Goal: Task Accomplishment & Management: Manage account settings

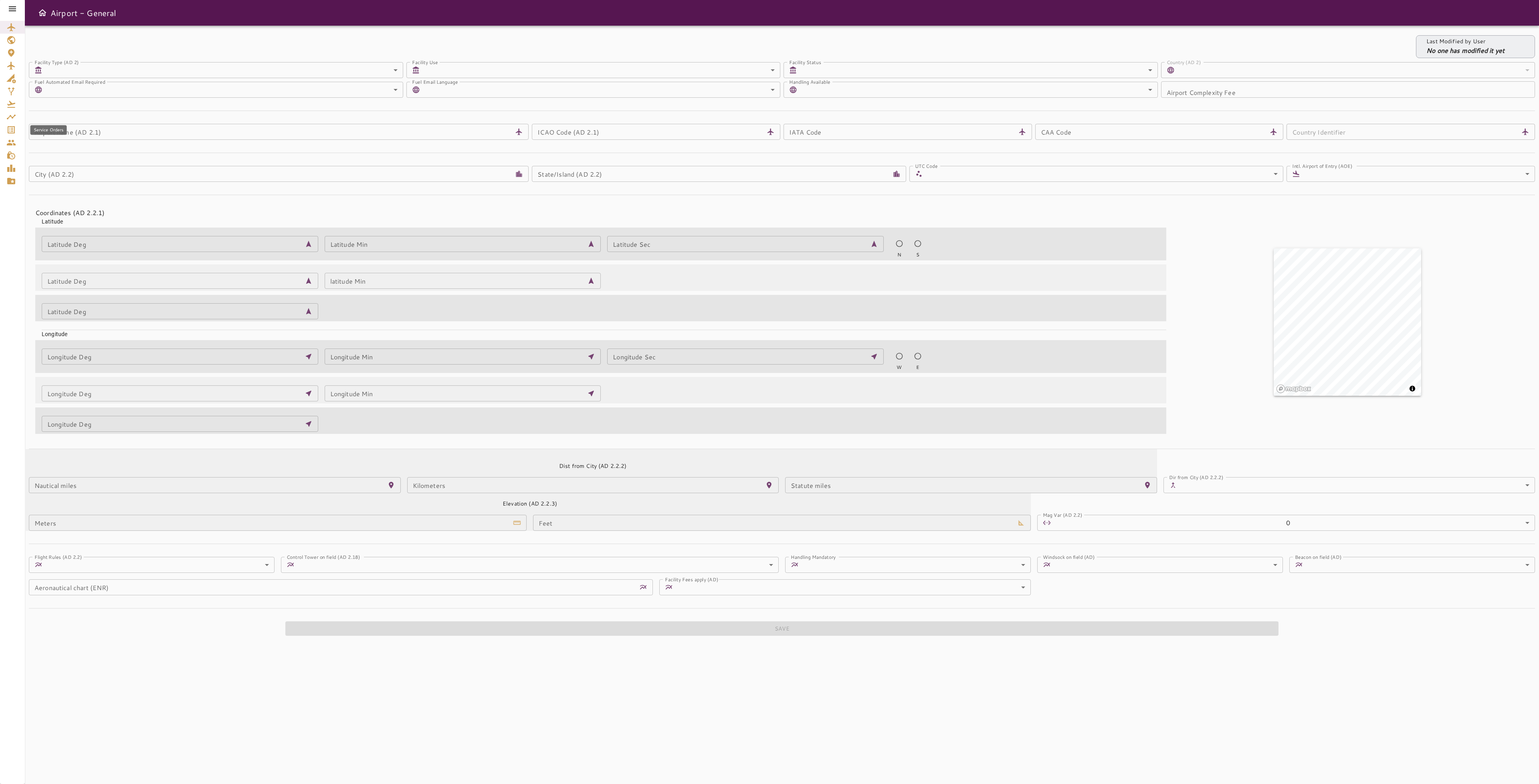
click at [10, 125] on icon "Service Orders" at bounding box center [11, 130] width 10 height 10
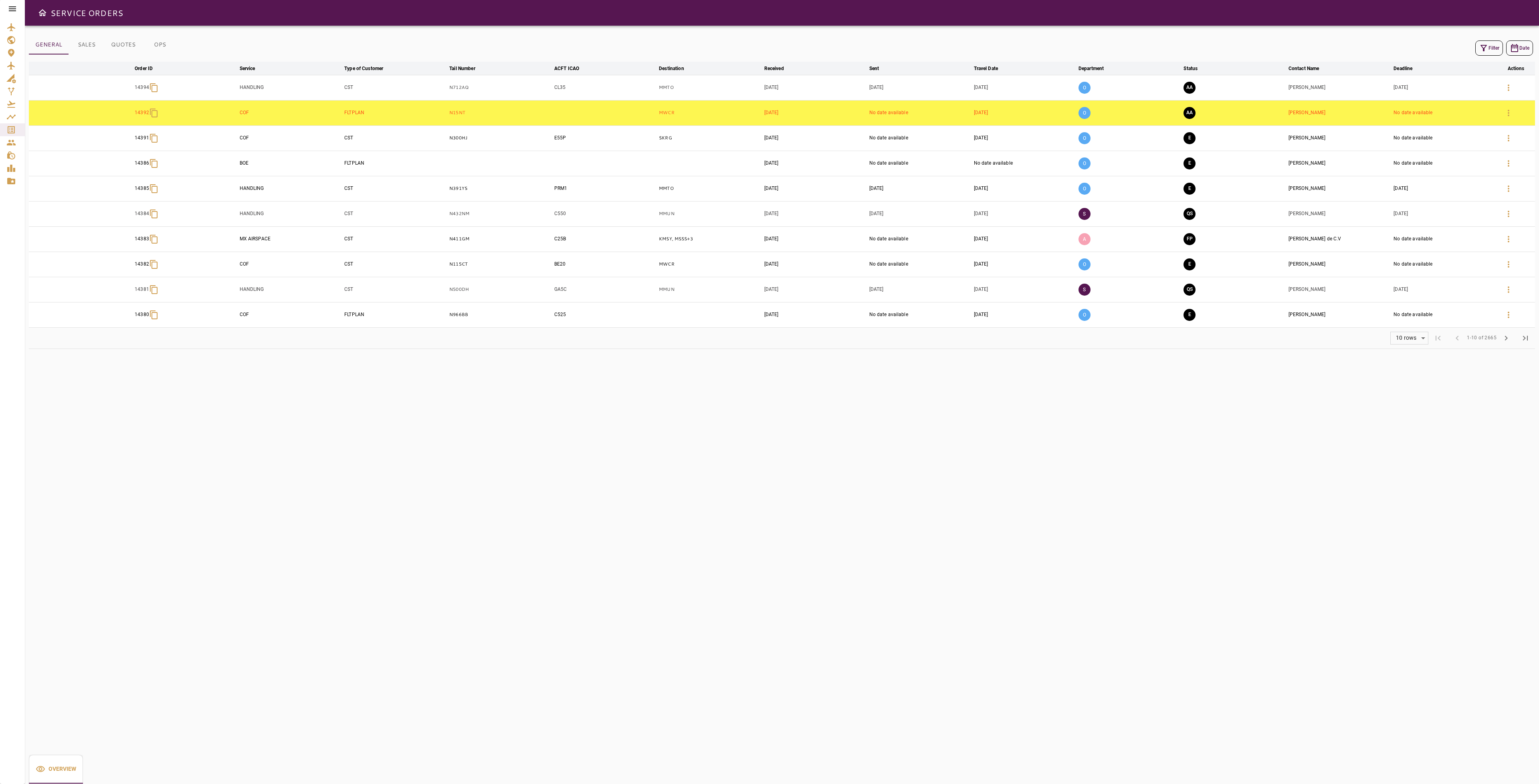
click at [1482, 44] on icon "button" at bounding box center [1483, 48] width 10 height 10
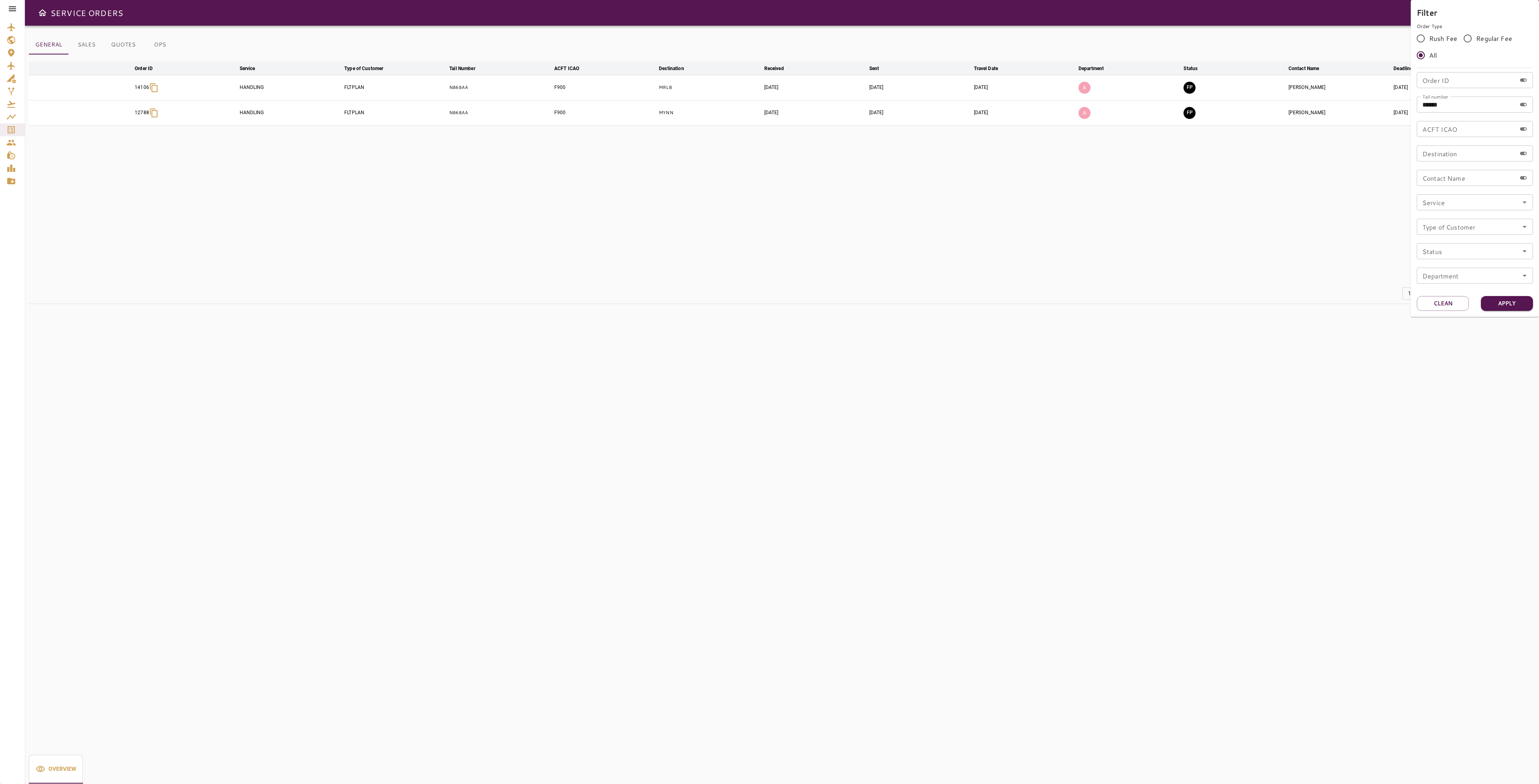
drag, startPoint x: 1449, startPoint y: 304, endPoint x: 1451, endPoint y: 269, distance: 35.1
click at [1446, 304] on button "Clean" at bounding box center [1442, 303] width 52 height 15
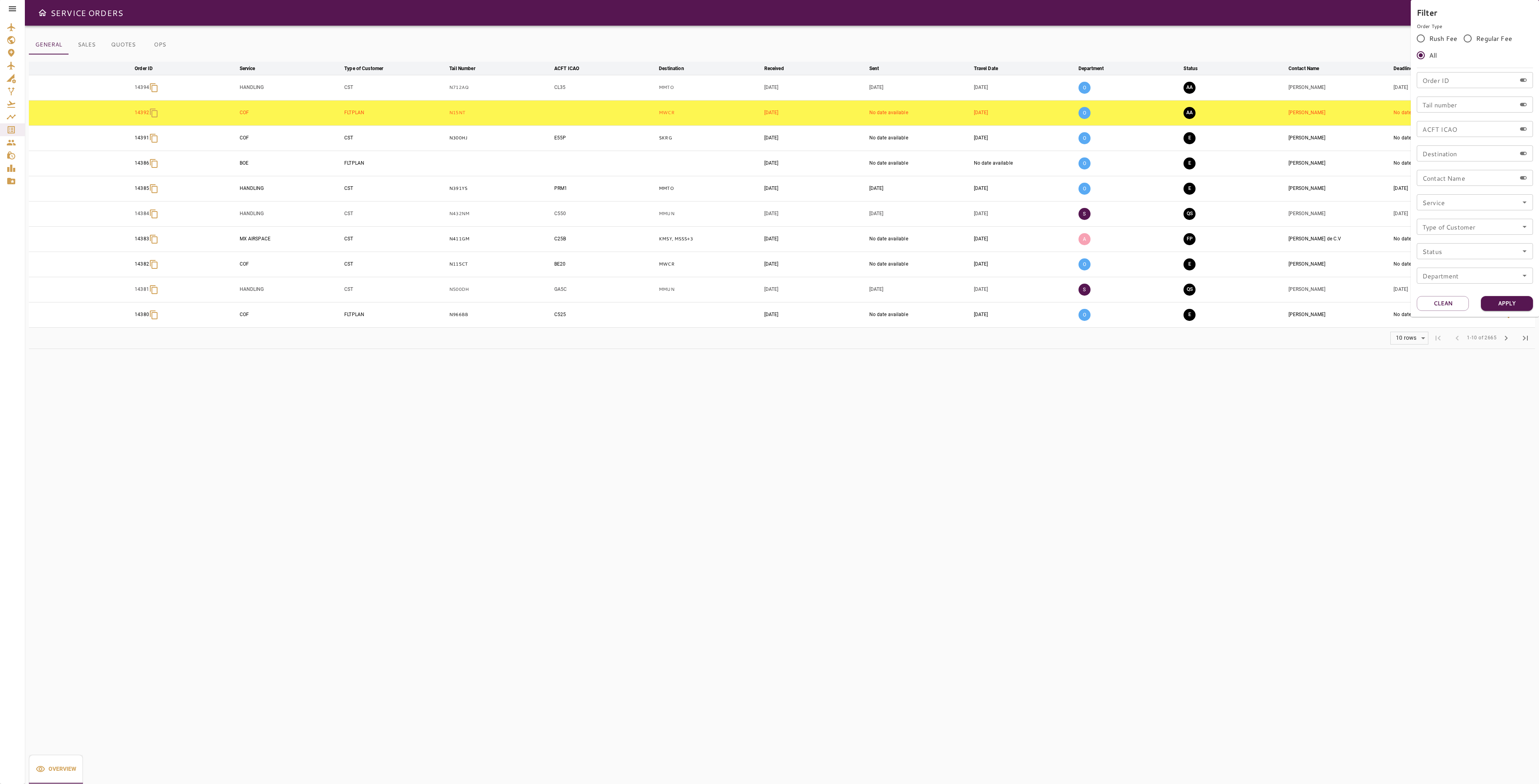
click at [1449, 107] on input "Tail number" at bounding box center [1466, 104] width 99 height 16
type input "******"
click at [1517, 305] on button "Apply" at bounding box center [1507, 303] width 52 height 15
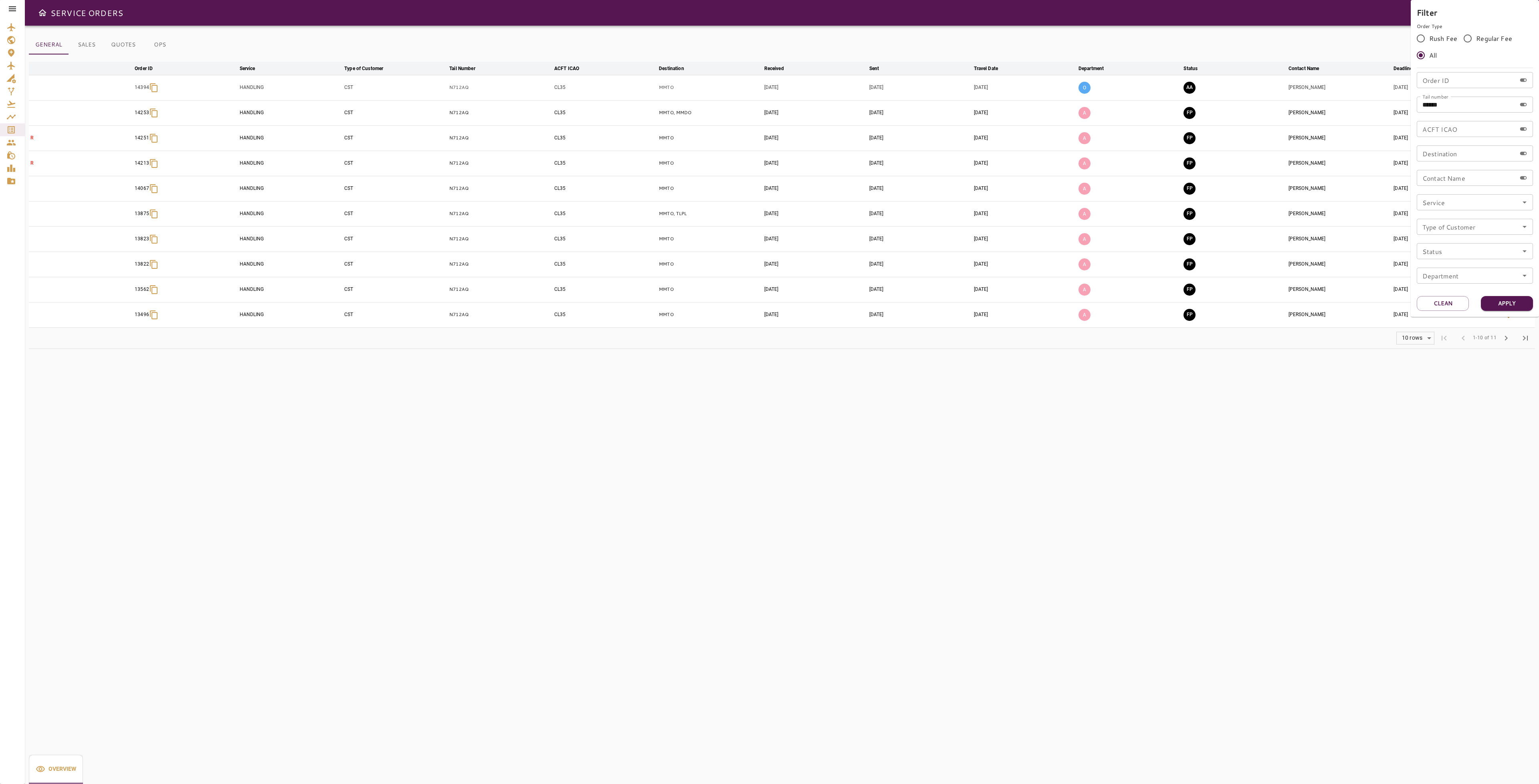
click at [1102, 421] on div at bounding box center [770, 392] width 1539 height 784
click at [1188, 87] on button "AA" at bounding box center [1189, 88] width 12 height 12
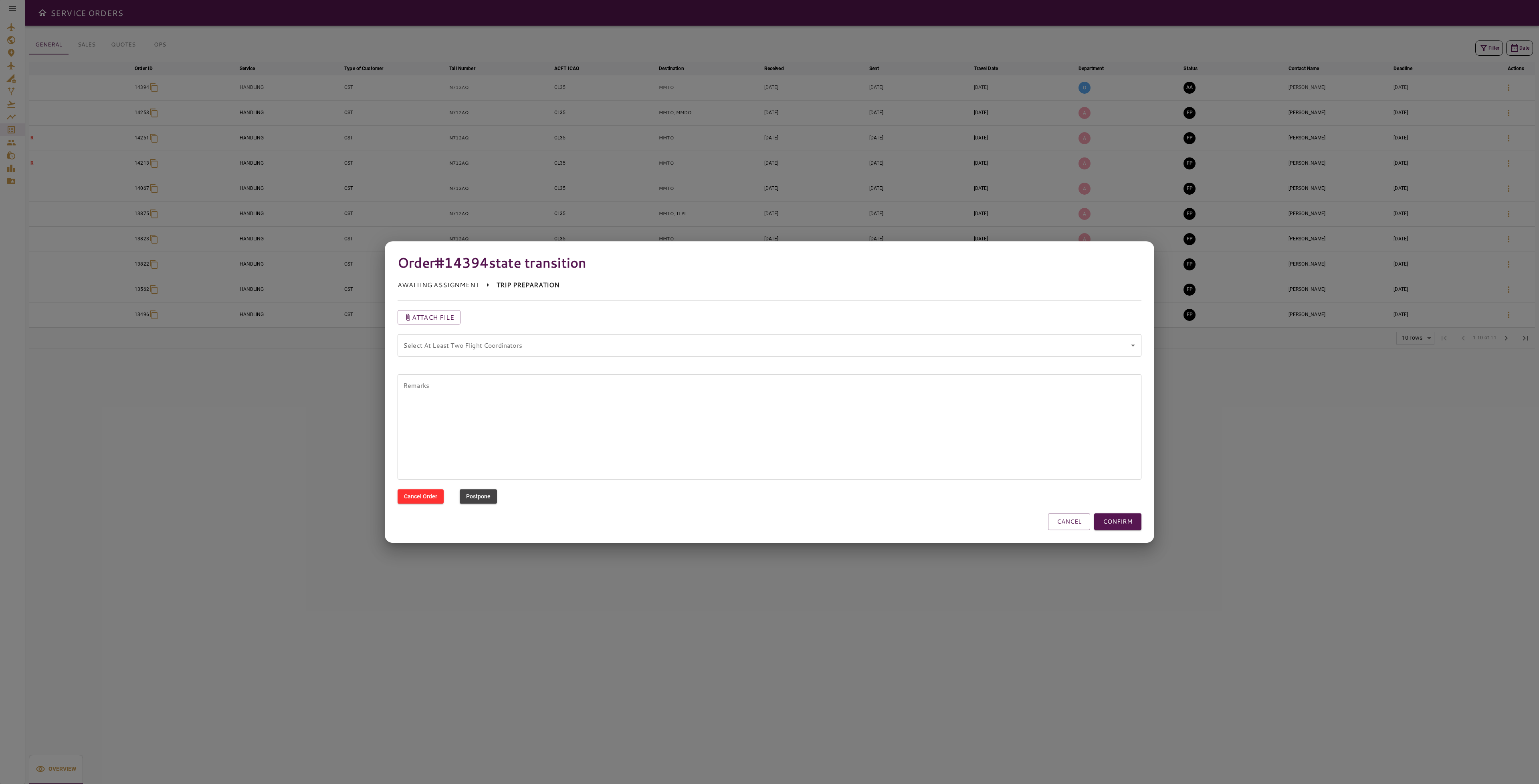
click at [697, 346] on coordinators "Select At Least Two Flight Coordinators" at bounding box center [764, 345] width 725 height 15
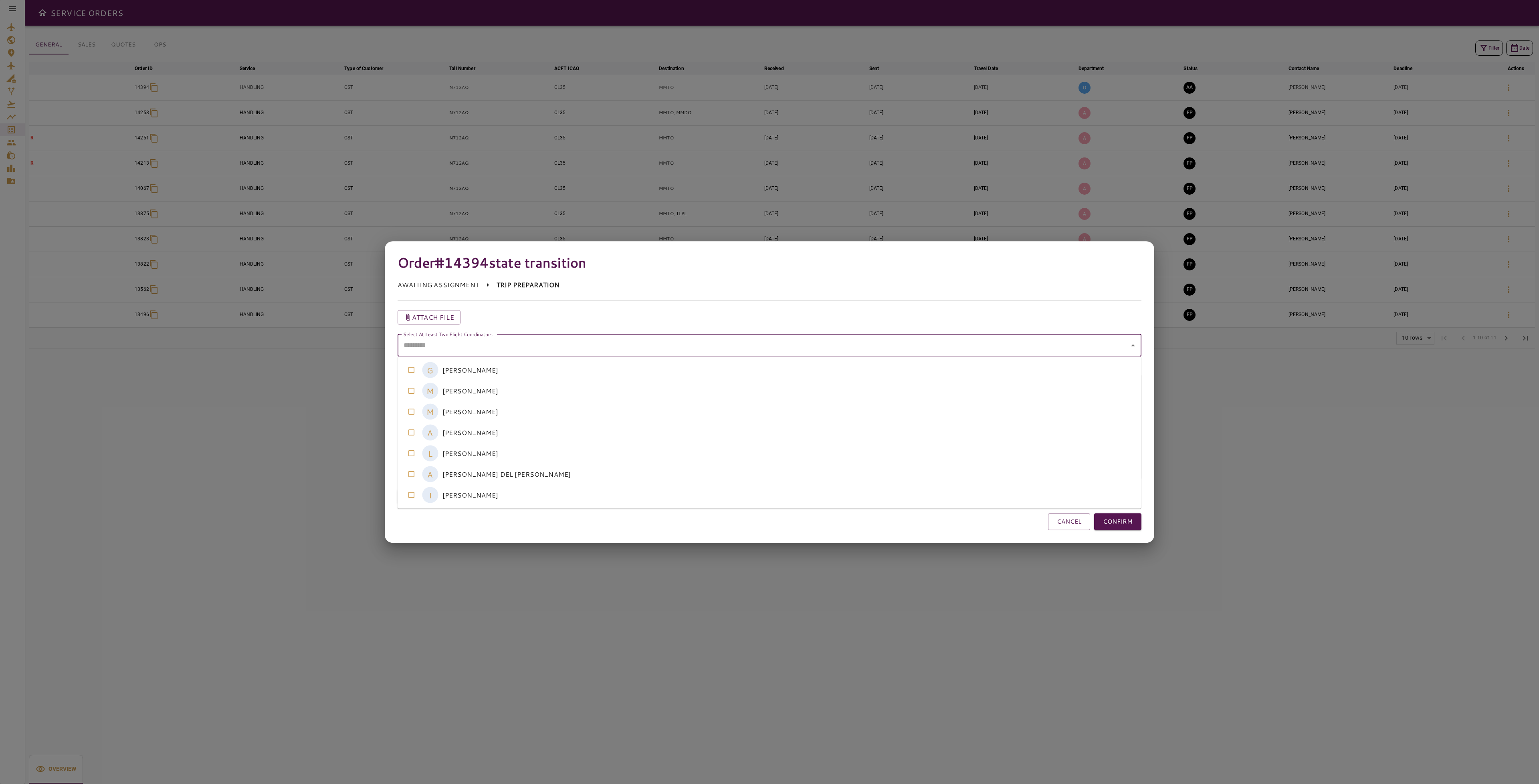
click at [487, 468] on coordinators-option-5 "A [PERSON_NAME] DEL [PERSON_NAME]" at bounding box center [769, 474] width 744 height 21
click at [485, 450] on coordinators-option-4 "L [PERSON_NAME]" at bounding box center [769, 453] width 744 height 21
click at [1120, 527] on button "CONFIRM" at bounding box center [1117, 521] width 47 height 17
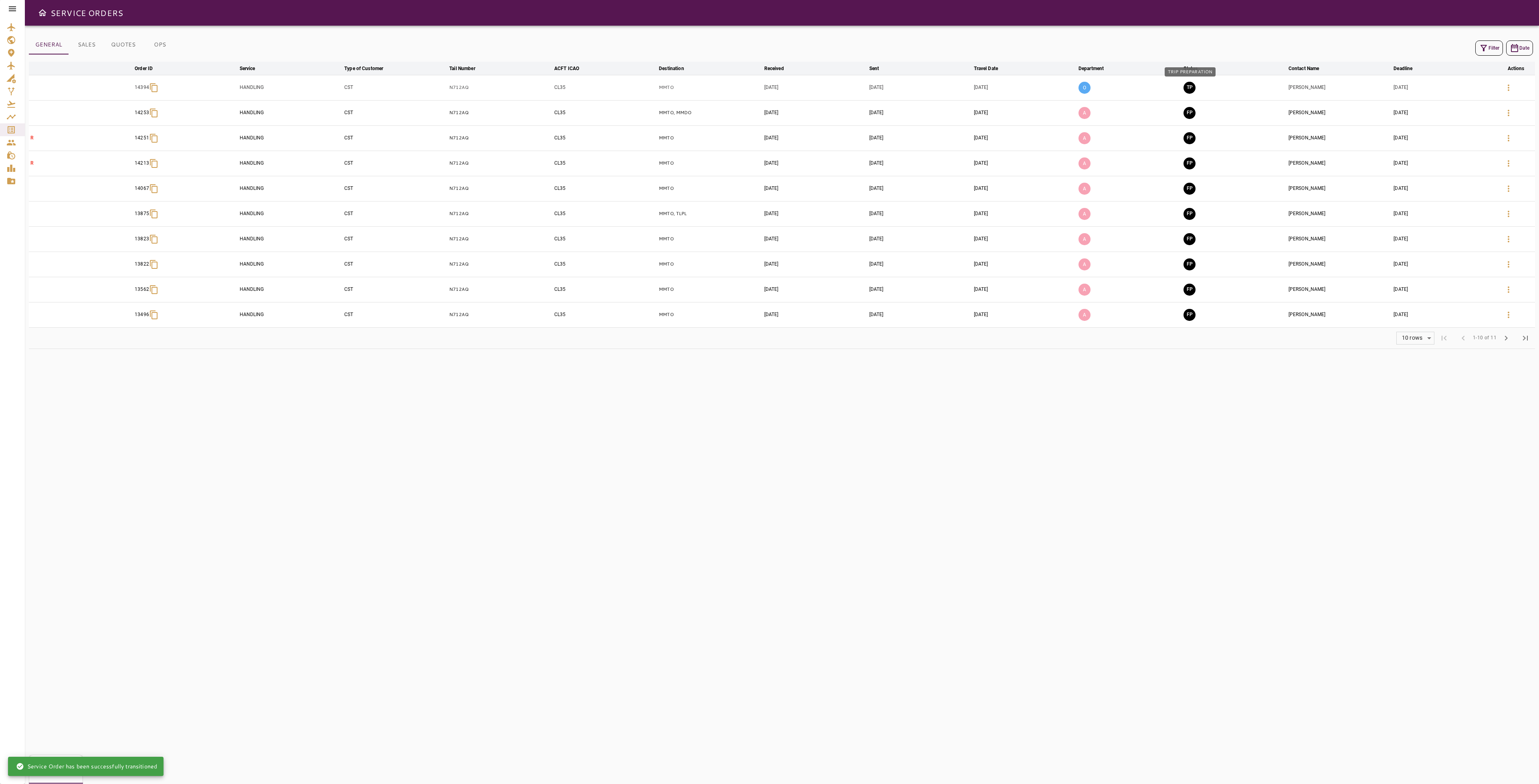
click at [1190, 85] on button "TP" at bounding box center [1189, 88] width 12 height 12
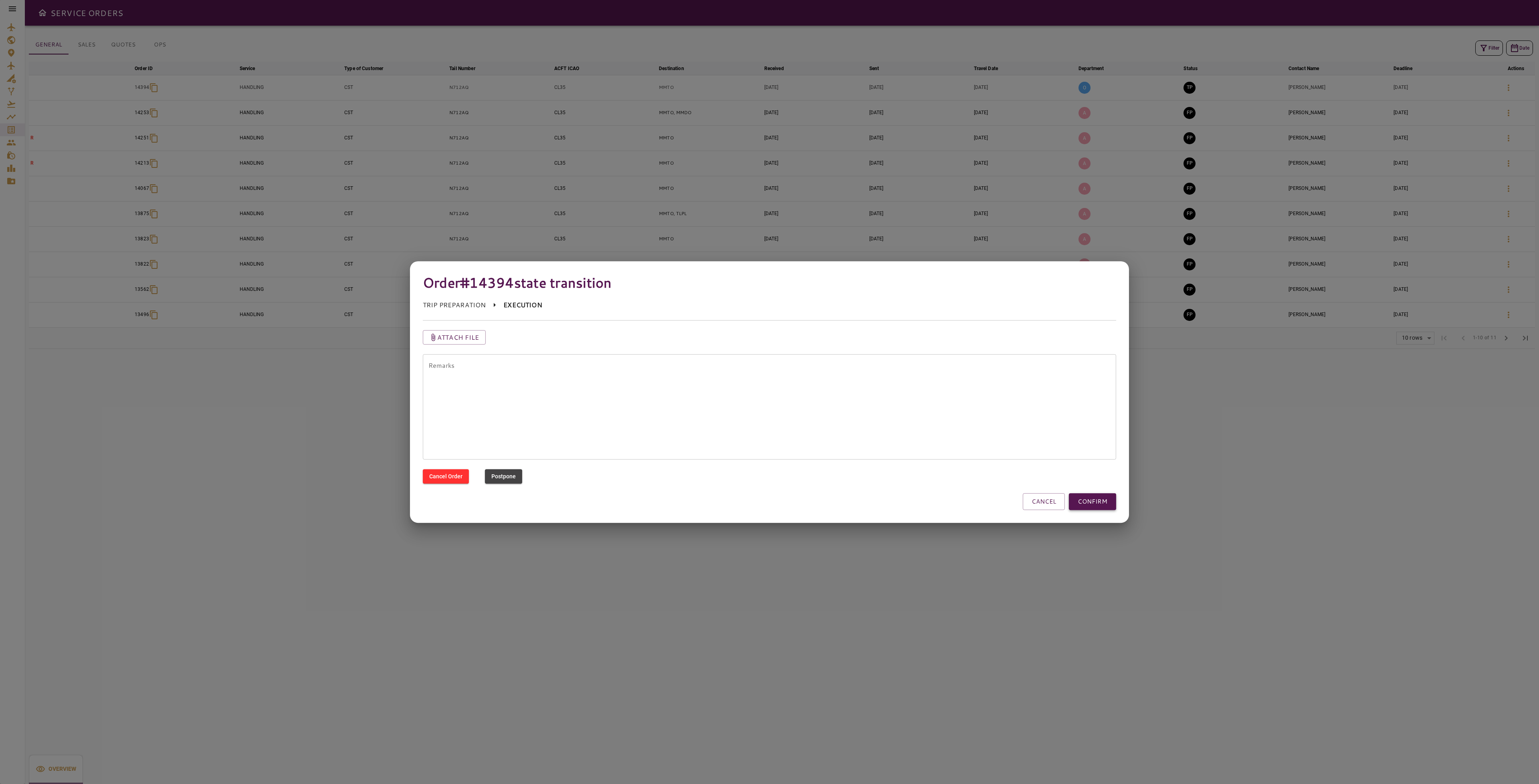
click at [1108, 502] on button "CONFIRM" at bounding box center [1092, 502] width 47 height 17
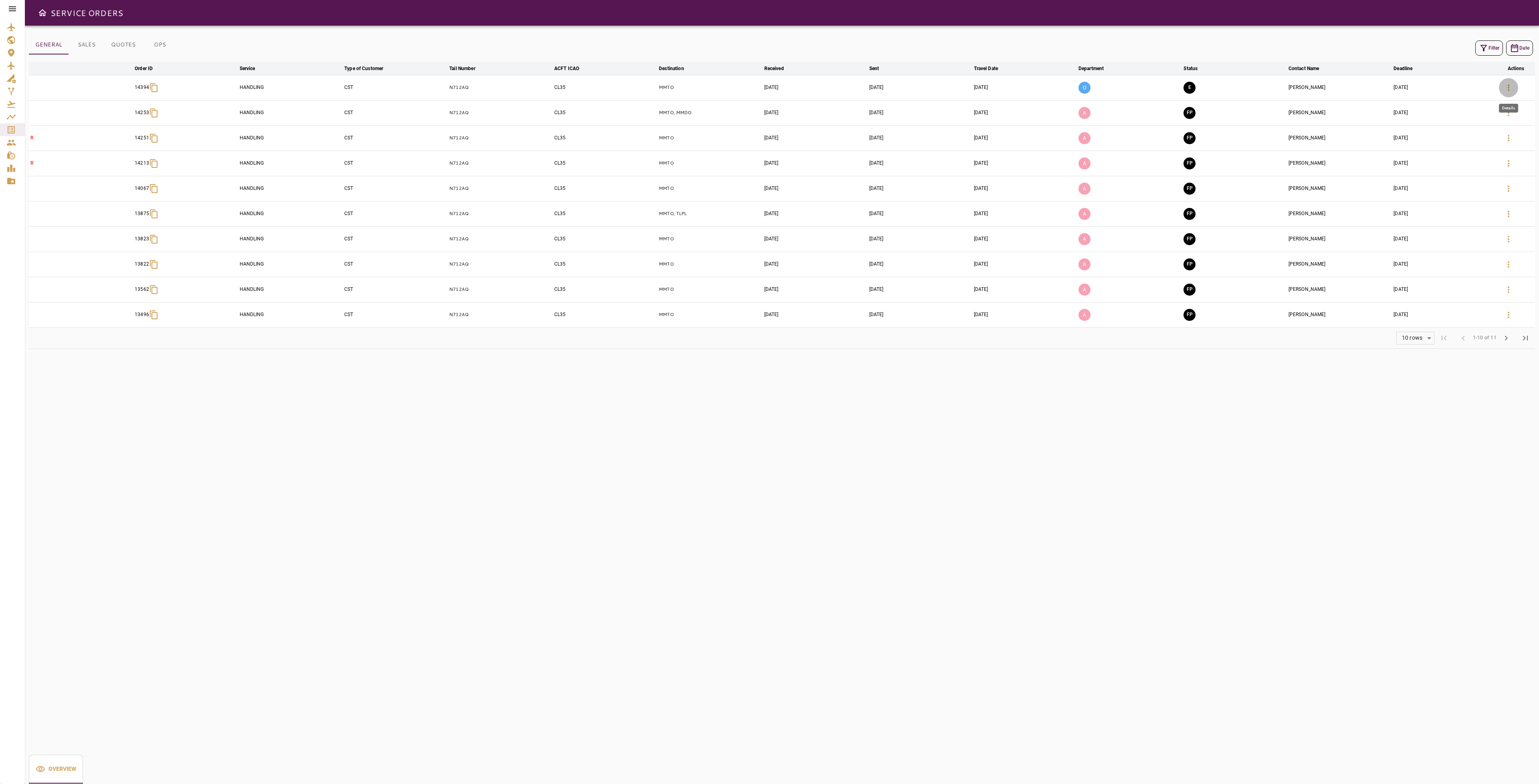
click at [1504, 83] on button "button" at bounding box center [1509, 88] width 19 height 19
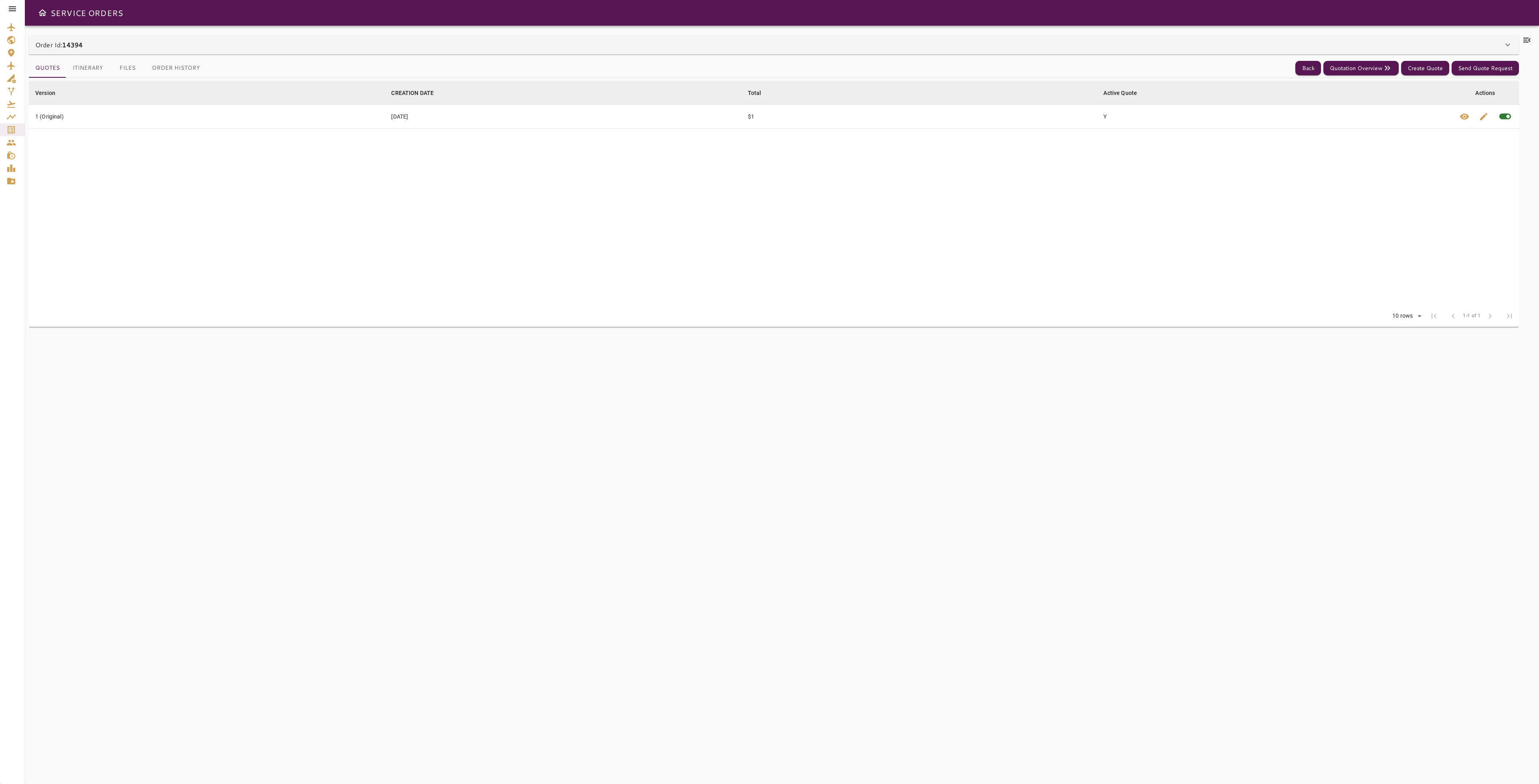
click at [1525, 36] on icon at bounding box center [1527, 40] width 10 height 10
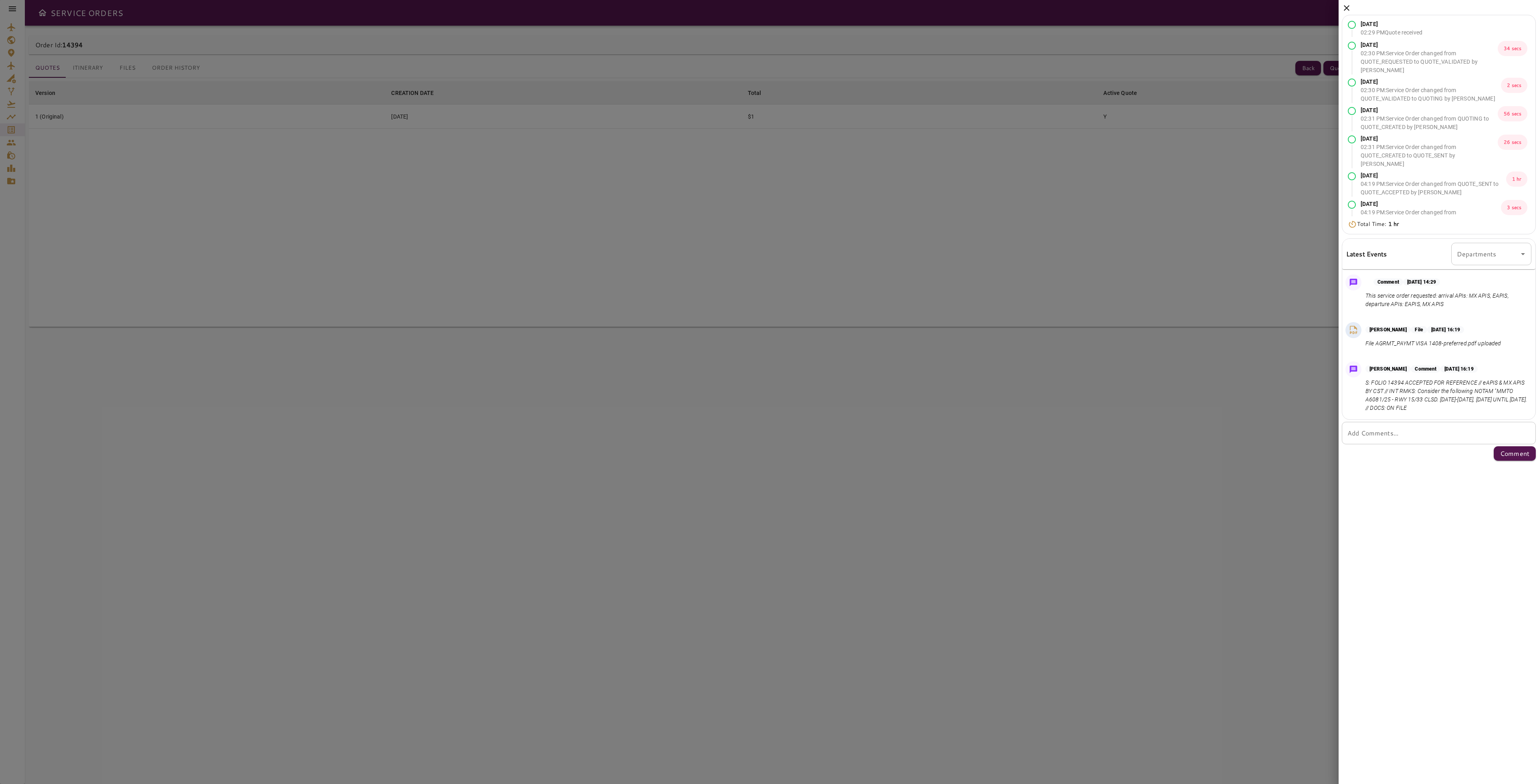
drag, startPoint x: 1345, startPoint y: 5, endPoint x: 1342, endPoint y: 12, distance: 7.6
click at [1345, 5] on icon at bounding box center [1347, 8] width 10 height 10
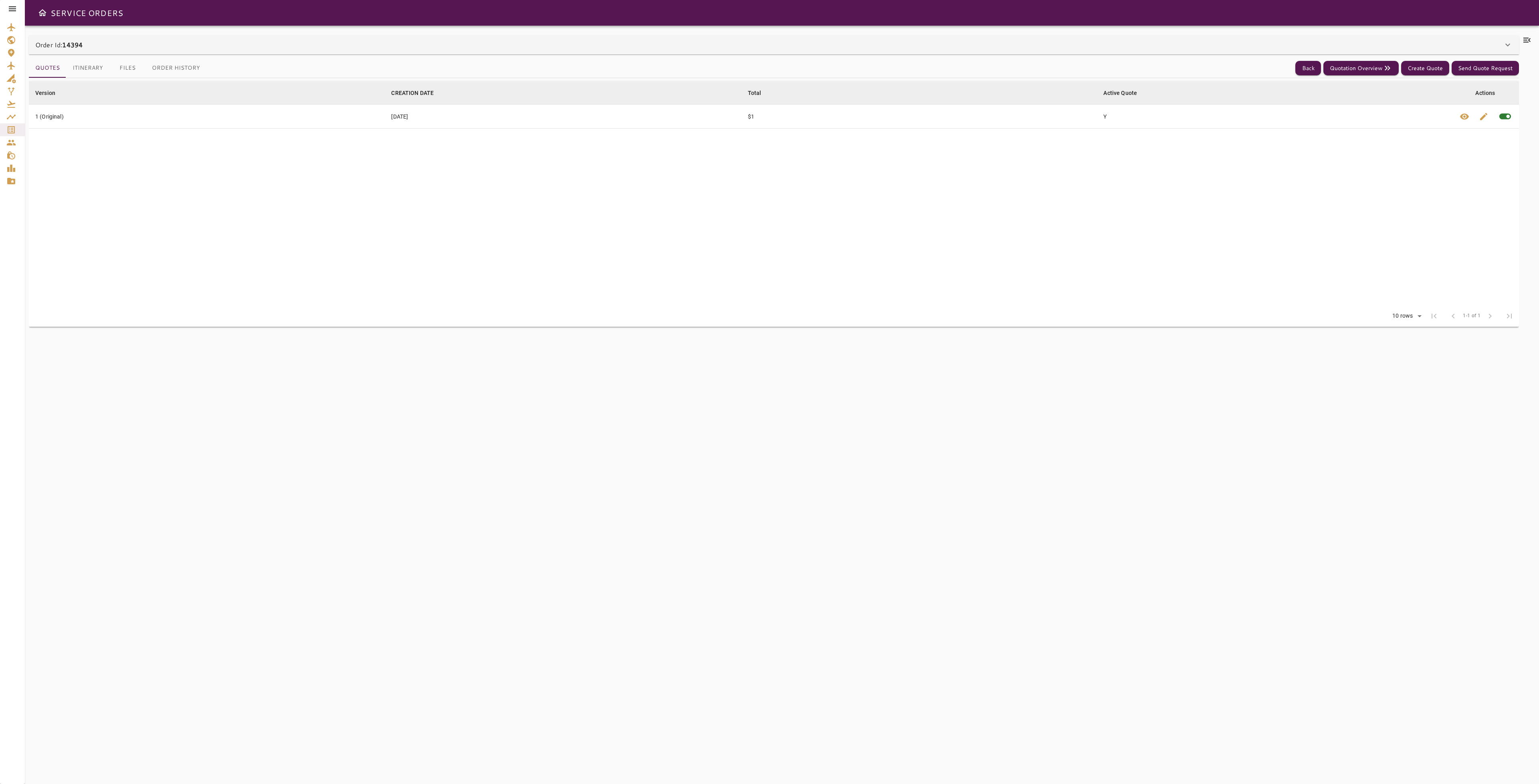
click at [1230, 195] on table "Version arrow_downward CREATION DATE arrow_downward Total arrow_downward Active…" at bounding box center [774, 193] width 1490 height 225
click at [1525, 36] on icon at bounding box center [1527, 40] width 10 height 10
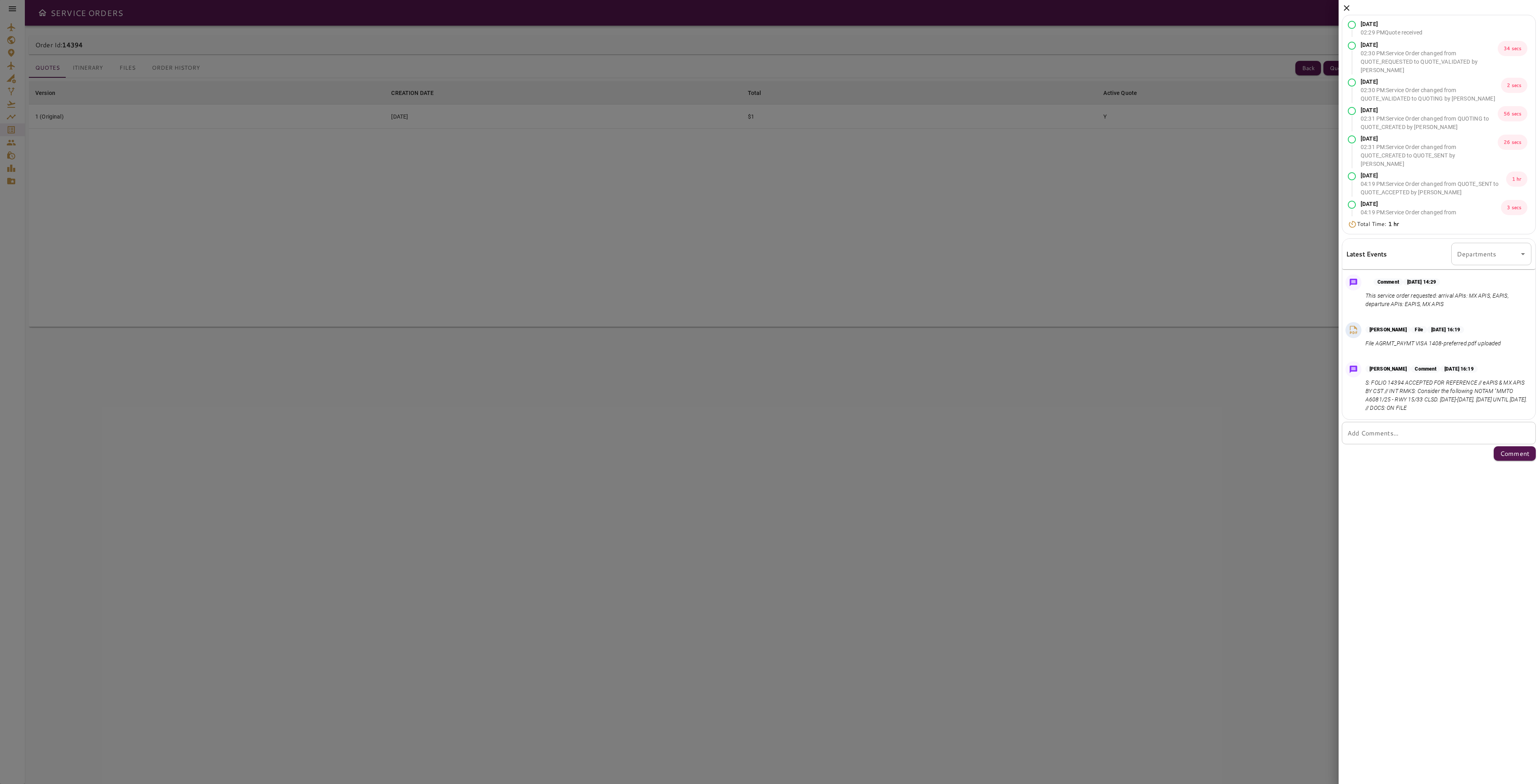
click at [1346, 7] on icon at bounding box center [1346, 8] width 5 height 5
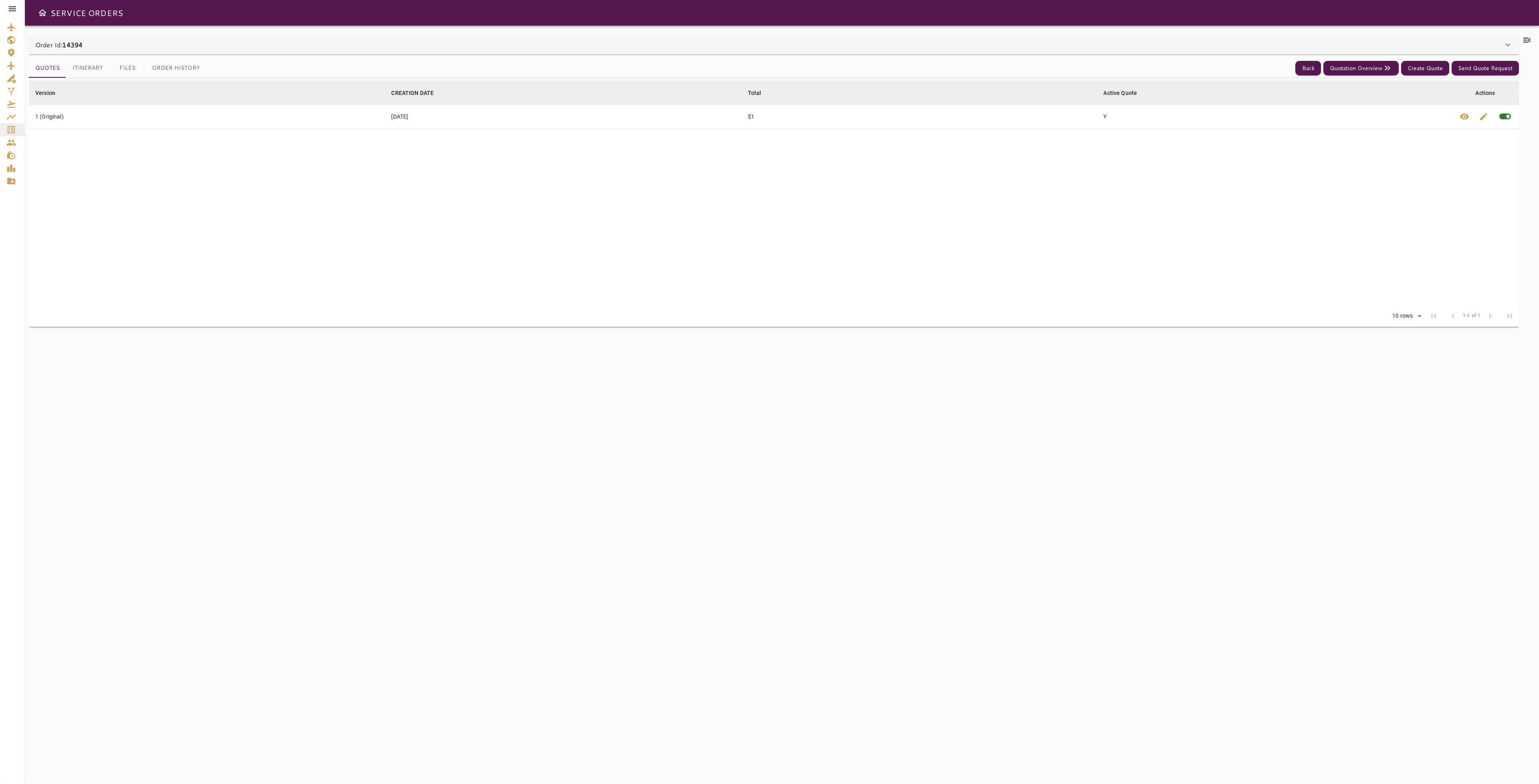
click at [128, 66] on button "Files" at bounding box center [127, 68] width 36 height 19
click at [1523, 41] on icon at bounding box center [1527, 40] width 10 height 10
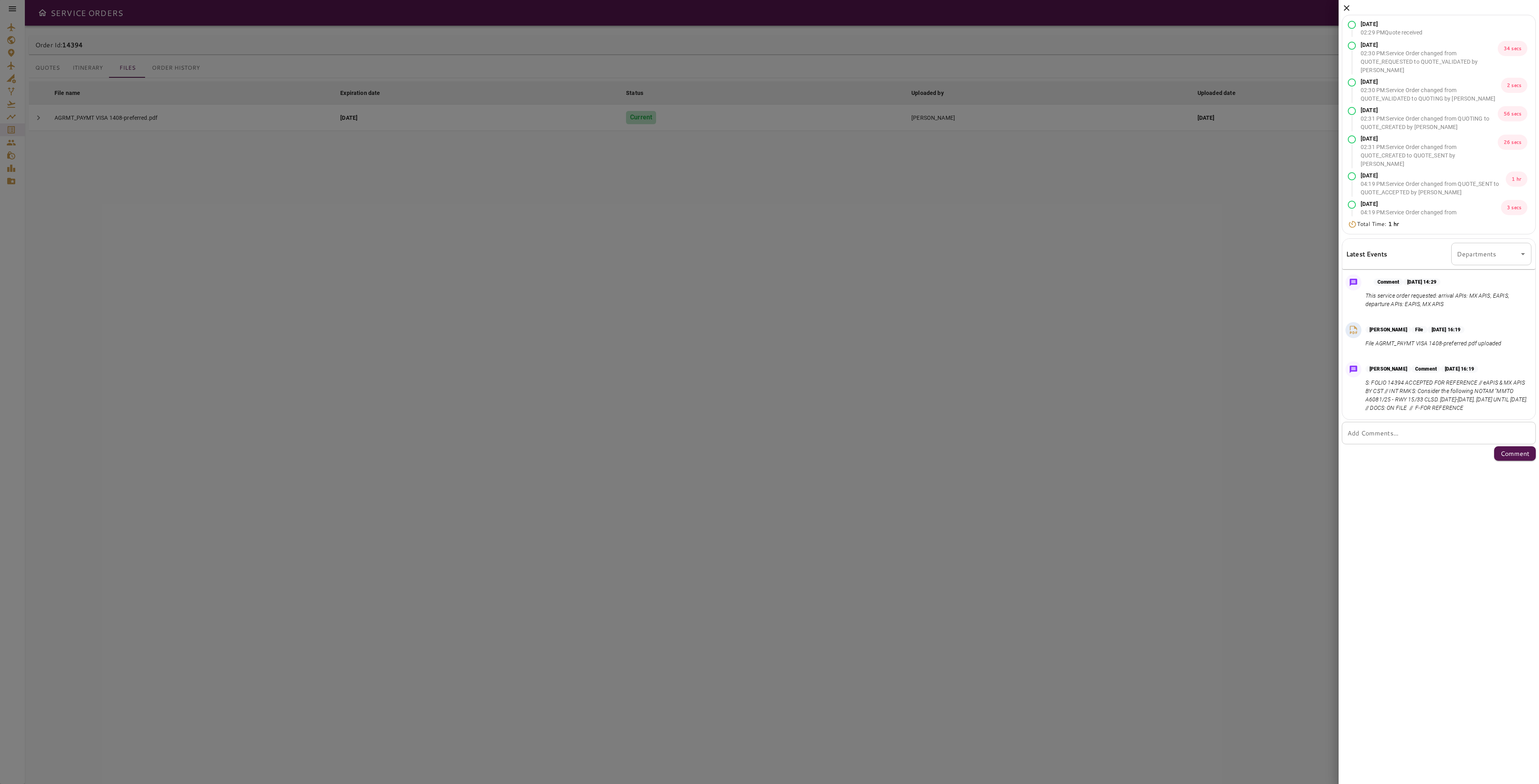
click at [1342, 10] on icon at bounding box center [1347, 8] width 10 height 10
